Goal: Answer question/provide support

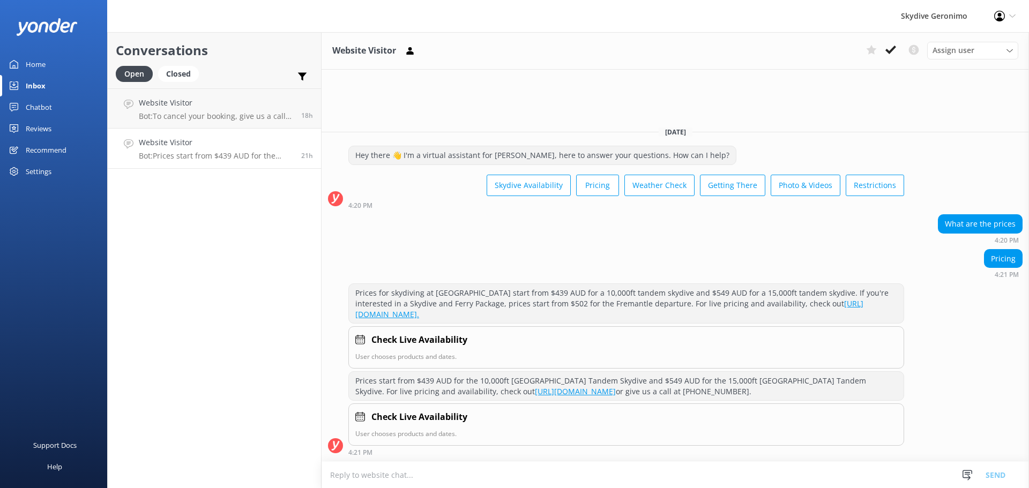
click at [898, 55] on button at bounding box center [890, 50] width 19 height 16
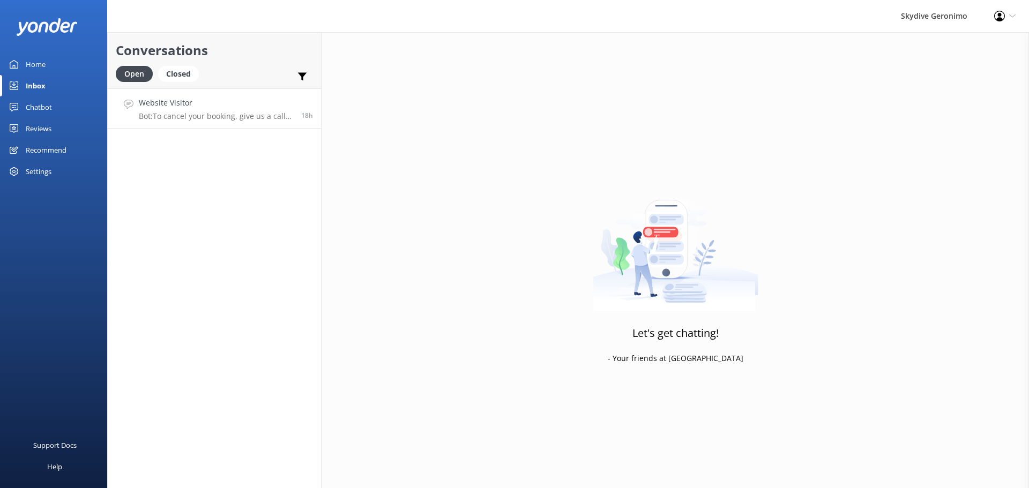
click at [209, 104] on h4 "Website Visitor" at bounding box center [216, 103] width 154 height 12
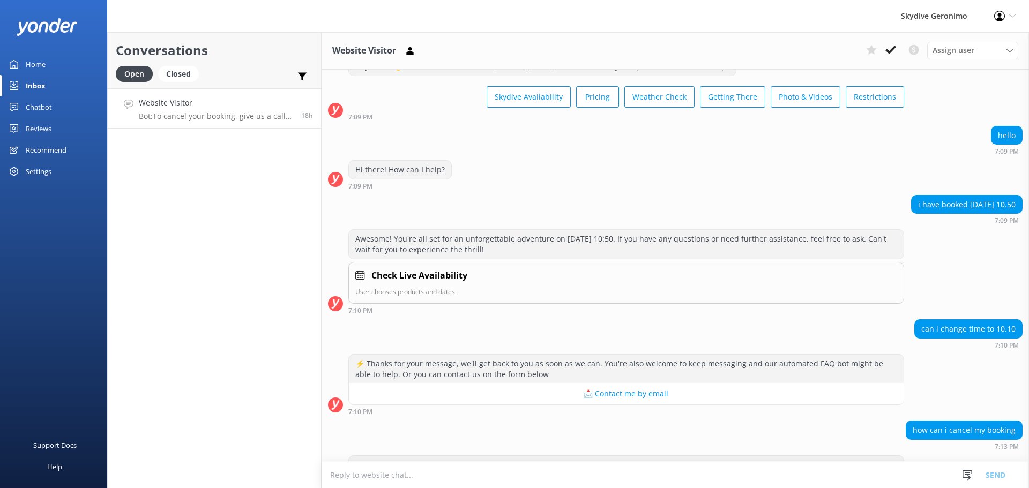
scroll to position [735, 0]
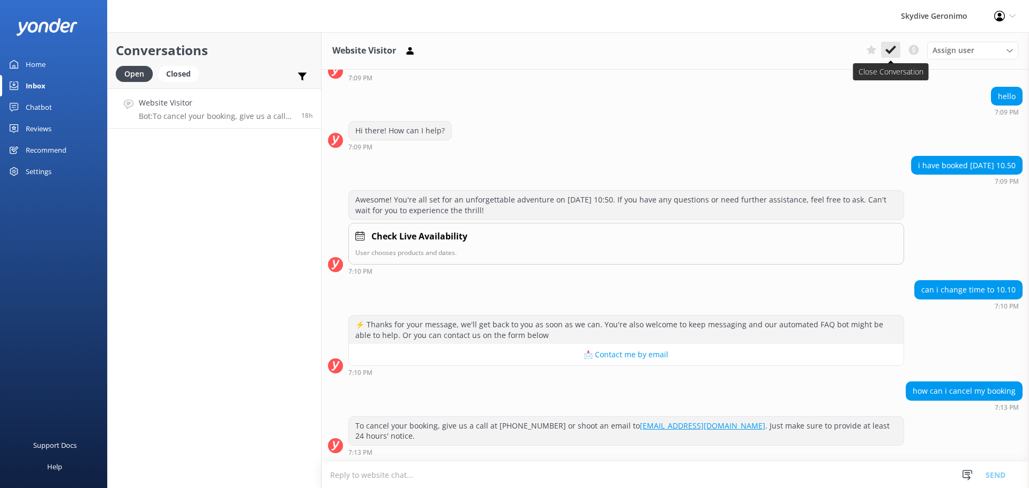
click at [892, 58] on button at bounding box center [890, 50] width 19 height 16
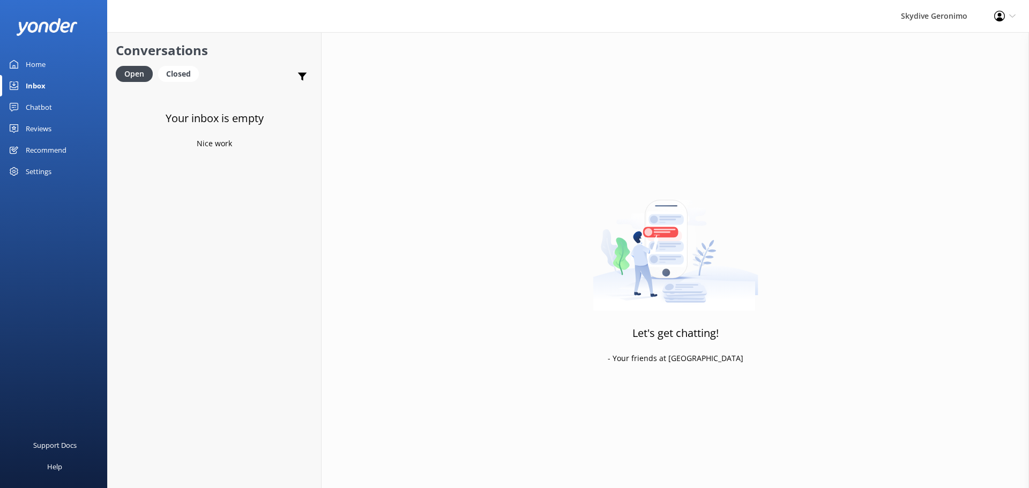
click at [17, 58] on link "Home" at bounding box center [53, 64] width 107 height 21
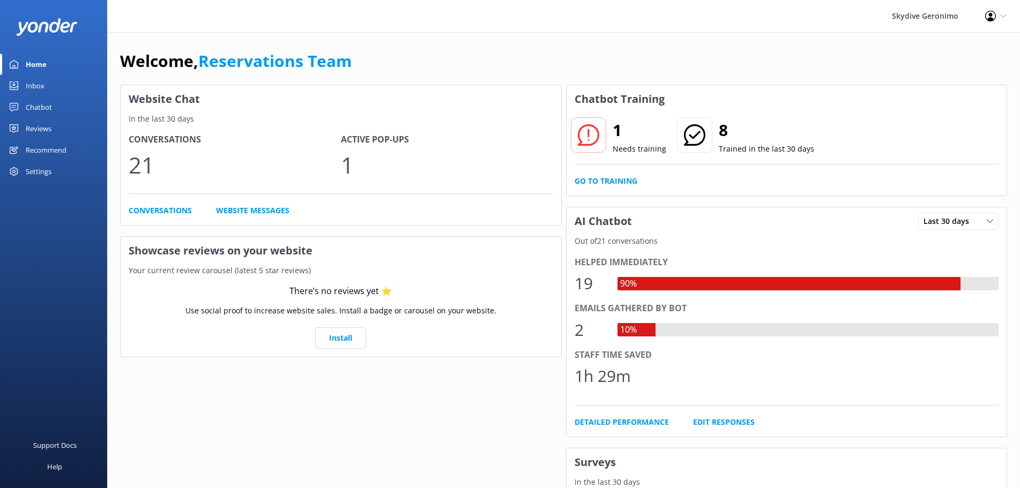
click at [634, 123] on h2 "1" at bounding box center [640, 130] width 54 height 26
click at [617, 128] on h2 "1" at bounding box center [640, 130] width 54 height 26
click at [625, 179] on link "Go to Training" at bounding box center [606, 181] width 63 height 12
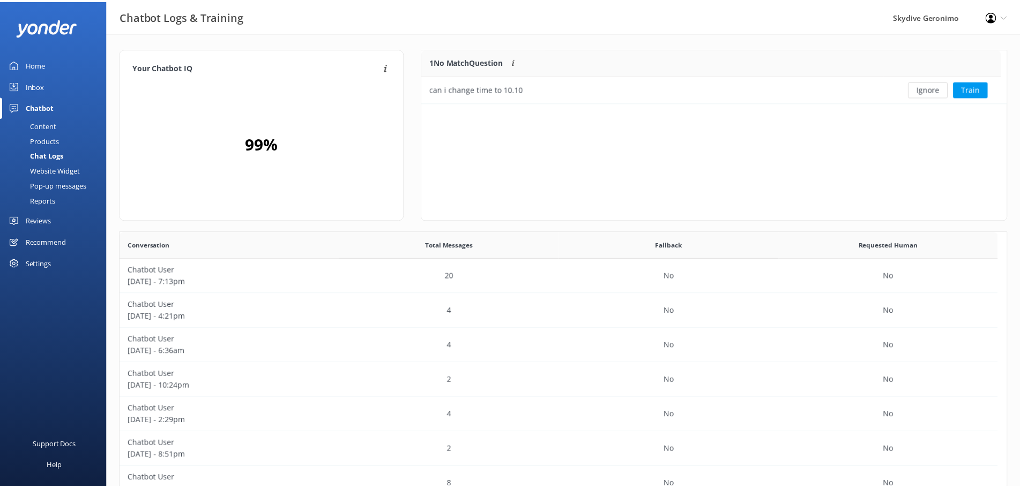
scroll to position [45, 575]
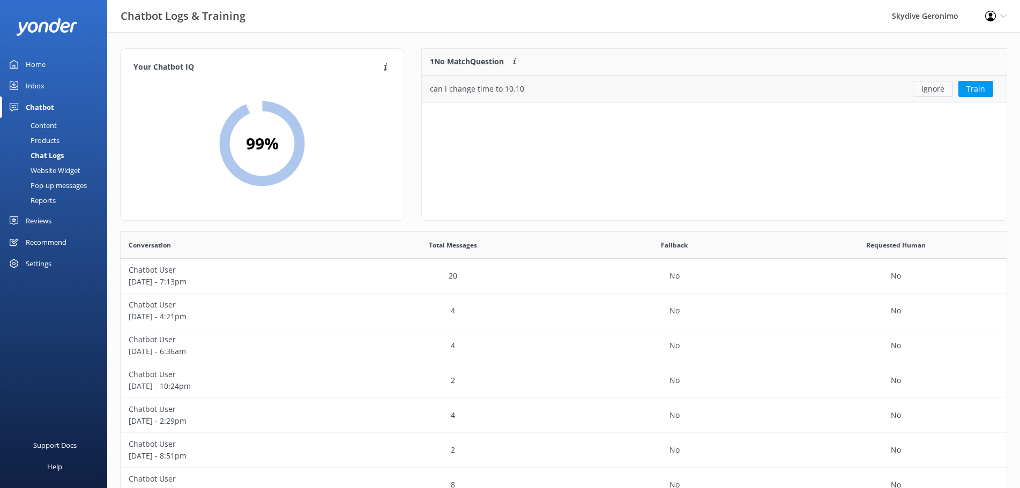
click at [945, 86] on button "Ignore" at bounding box center [933, 89] width 40 height 16
